Goal: Find specific page/section: Find specific page/section

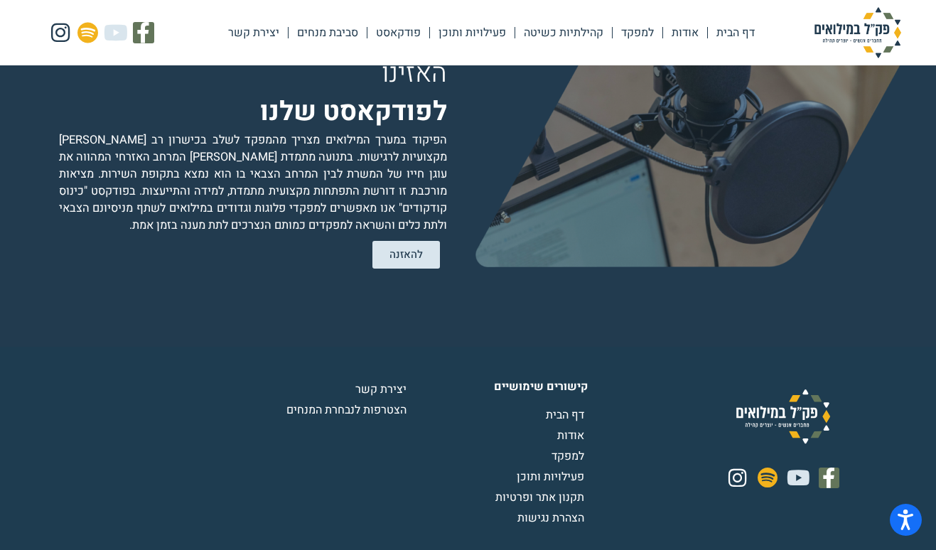
scroll to position [2784, 0]
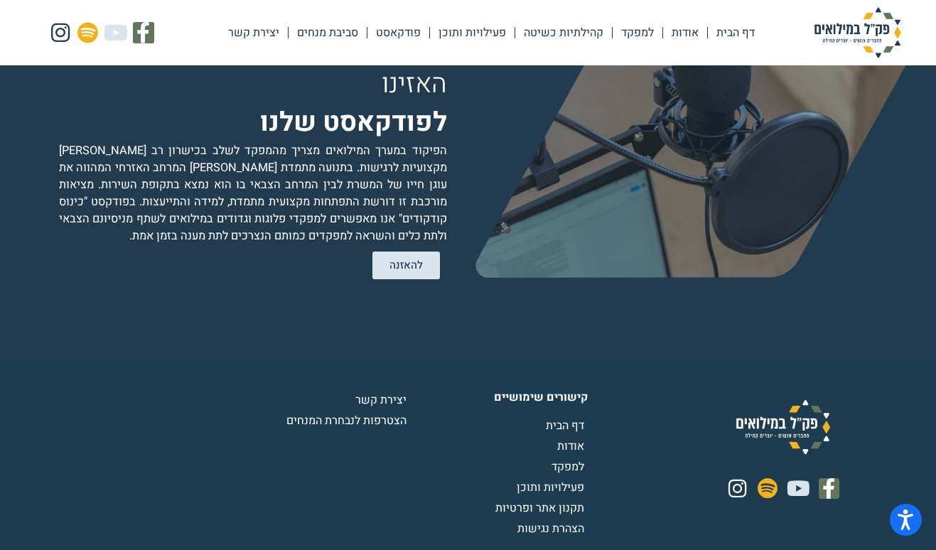
click at [372, 391] on span "יצירת קשר" at bounding box center [382, 399] width 55 height 17
click at [637, 38] on link "למפקד" at bounding box center [637, 32] width 50 height 33
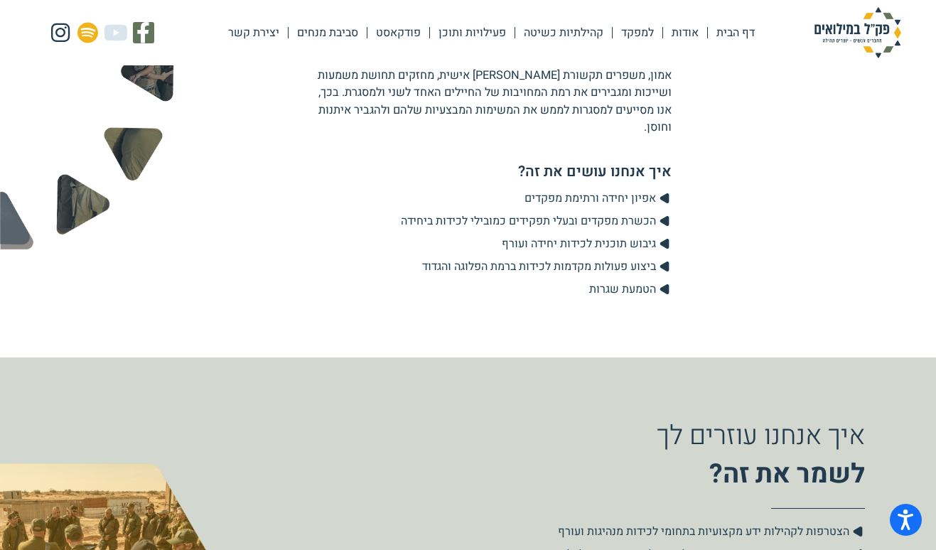
scroll to position [1823, 0]
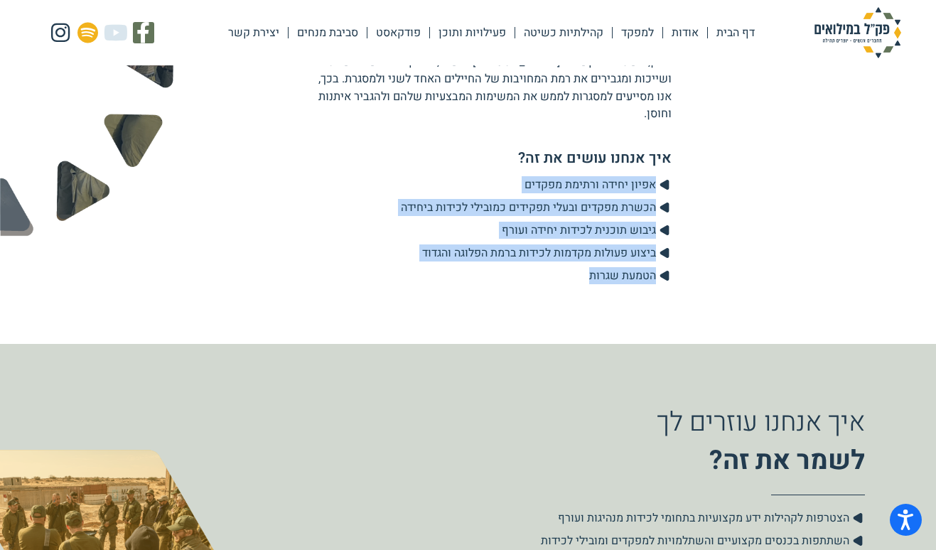
drag, startPoint x: 597, startPoint y: 247, endPoint x: 661, endPoint y: 141, distance: 123.9
click at [661, 140] on div "העמקה על ענפי הפעילות לכידות מנהיגות עורף החיבור [PERSON_NAME] קהילה, לכידות וי…" at bounding box center [468, 8] width 936 height 672
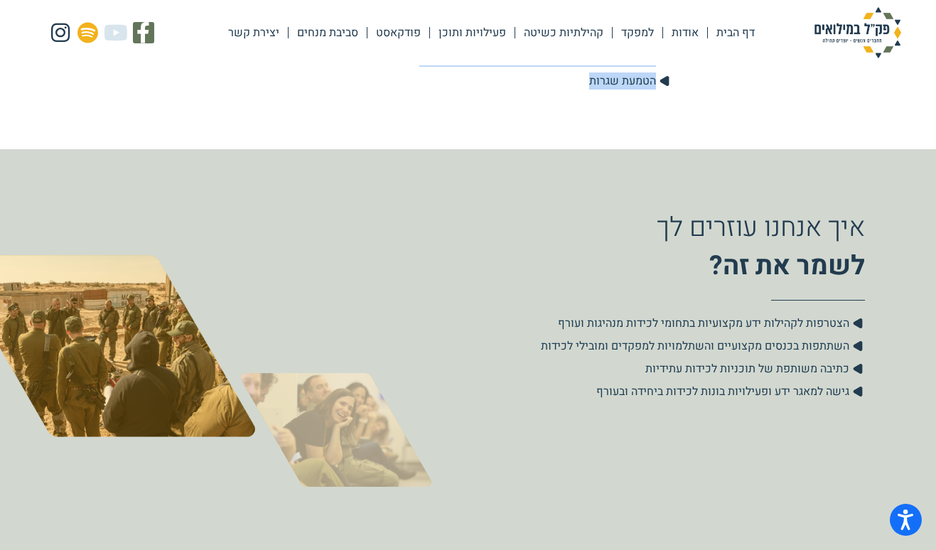
scroll to position [2033, 0]
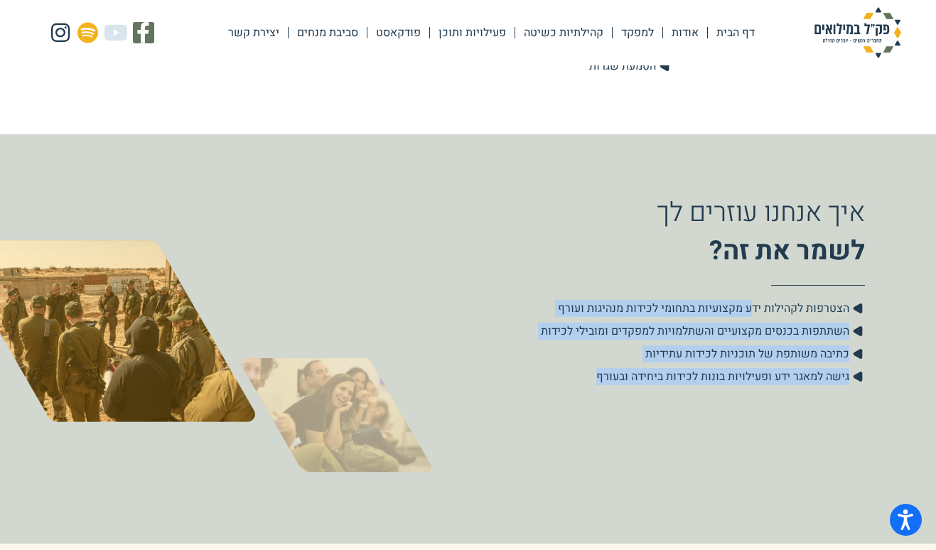
drag, startPoint x: 557, startPoint y: 332, endPoint x: 752, endPoint y: 269, distance: 205.5
click at [752, 300] on ul ".cls-1{fill:#223b4f;} הצטרפות לקהילות ידע מקצועיות בתחומי לכידות מנהיגות ועורף …" at bounding box center [657, 342] width 415 height 85
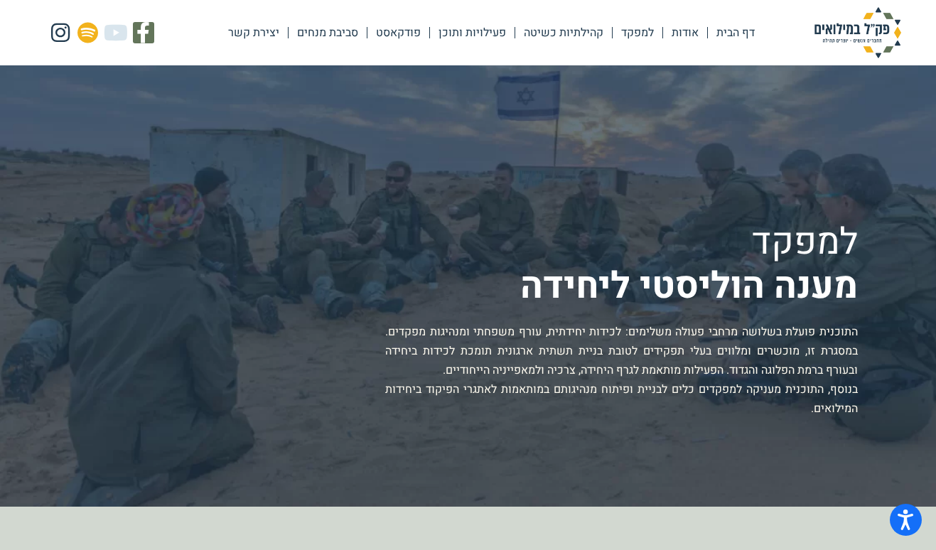
scroll to position [14, 0]
